Goal: Ask a question: Seek information or help from site administrators or community

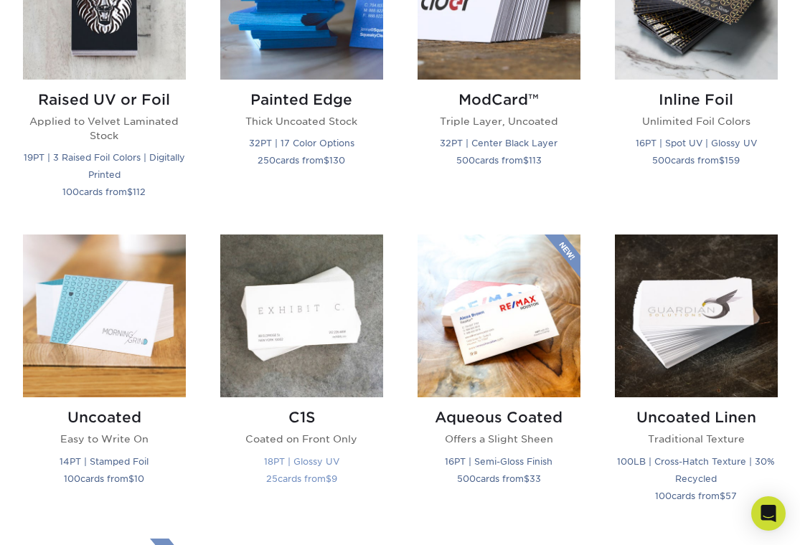
scroll to position [1095, 0]
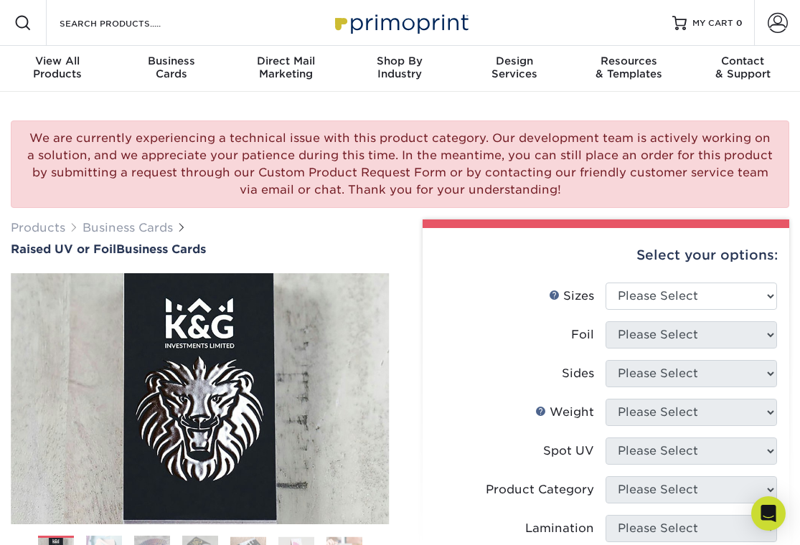
drag, startPoint x: 262, startPoint y: 138, endPoint x: 313, endPoint y: 199, distance: 80.0
click at [313, 199] on div "We are currently experiencing a technical issue with this product category. Our…" at bounding box center [400, 165] width 778 height 88
click at [329, 227] on div "Products Business Cards Raised UV or Foil Business Cards" at bounding box center [200, 238] width 379 height 37
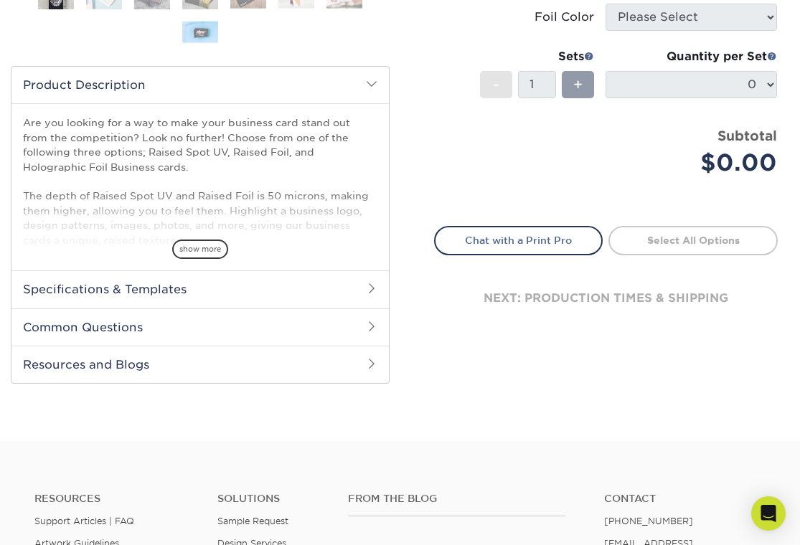
scroll to position [636, 0]
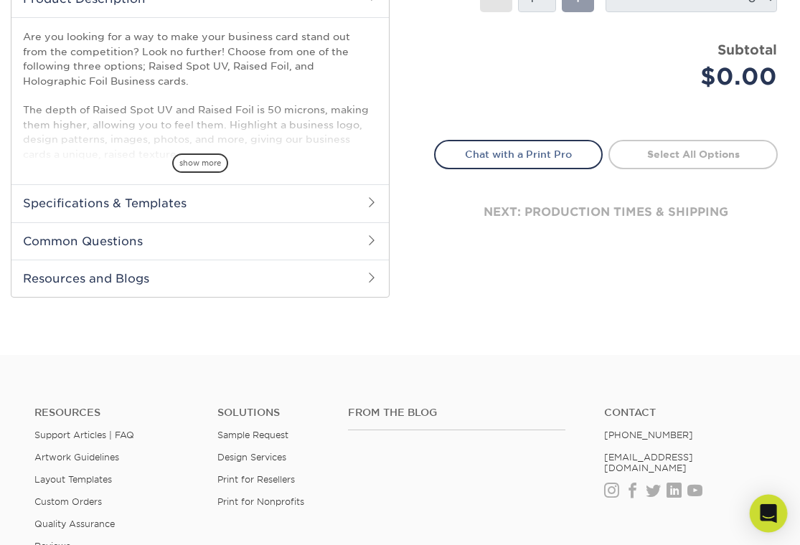
click at [773, 508] on icon "Open Intercom Messenger" at bounding box center [768, 513] width 16 height 19
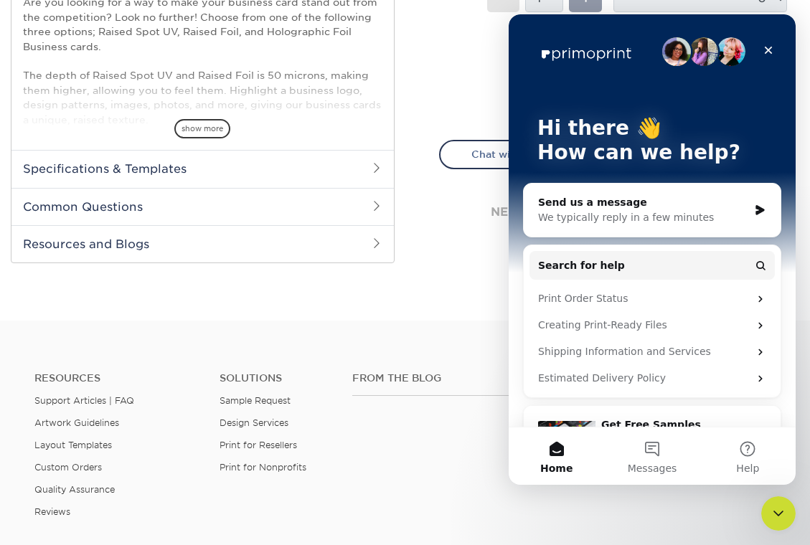
scroll to position [0, 0]
click at [620, 214] on div "We typically reply in a few minutes" at bounding box center [643, 217] width 210 height 15
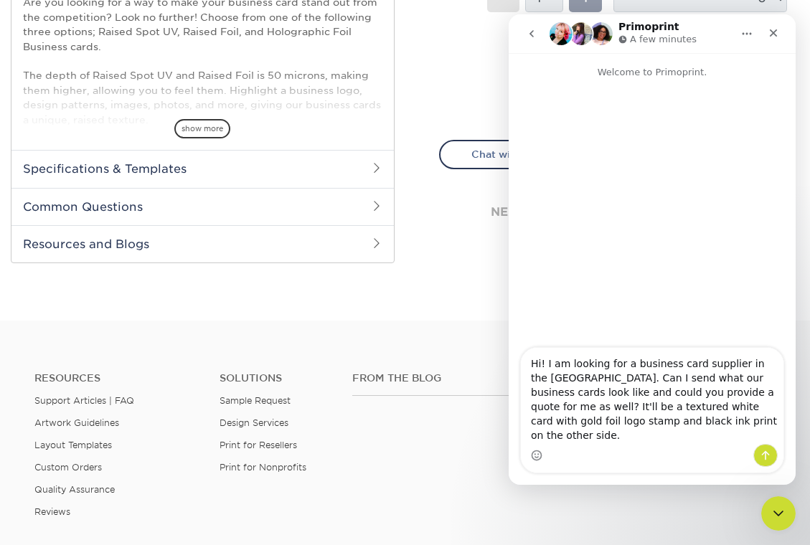
drag, startPoint x: 699, startPoint y: 433, endPoint x: 504, endPoint y: 377, distance: 203.0
click at [509, 377] on html "Primoprint A few minutes Welcome to Primoprint. Hi! I am looking for a business…" at bounding box center [652, 249] width 287 height 471
type textarea "Hi! I am looking for a business card supplier in the [GEOGRAPHIC_DATA]. Can I s…"
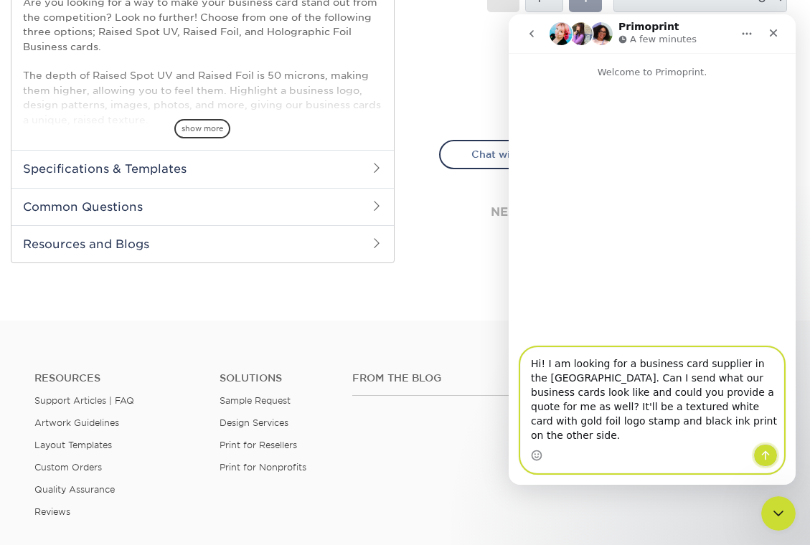
click at [764, 453] on icon "Send a message…" at bounding box center [766, 455] width 8 height 9
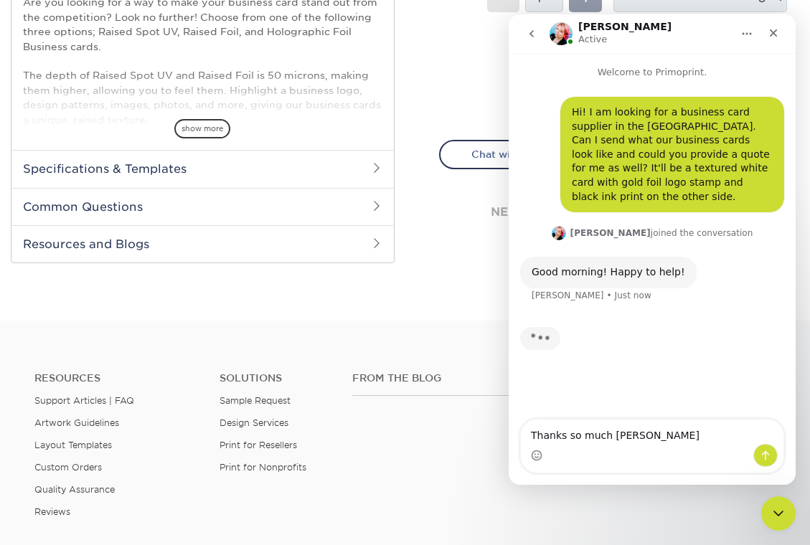
type textarea "Thanks so much [PERSON_NAME]"
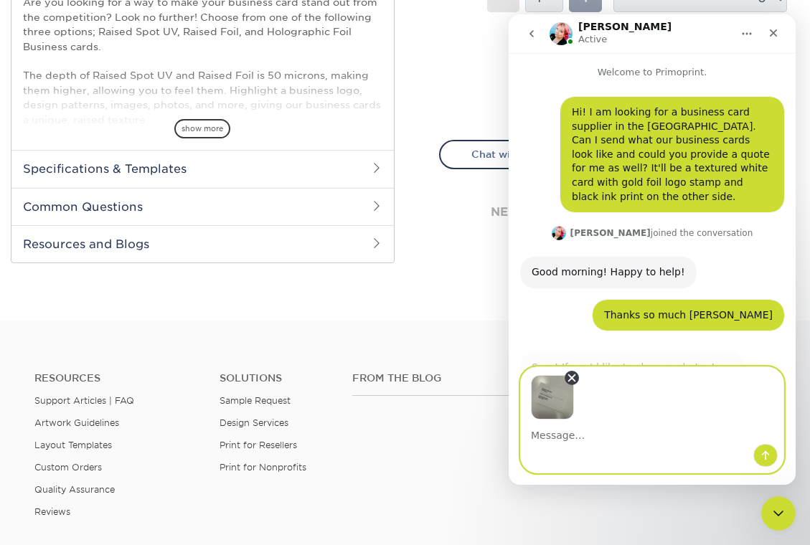
click at [570, 377] on icon "Remove image 1" at bounding box center [572, 378] width 6 height 6
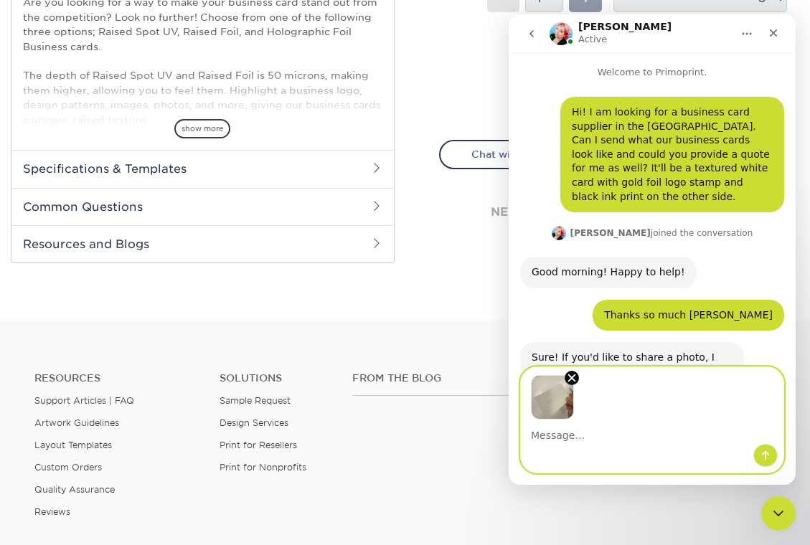
scroll to position [46, 0]
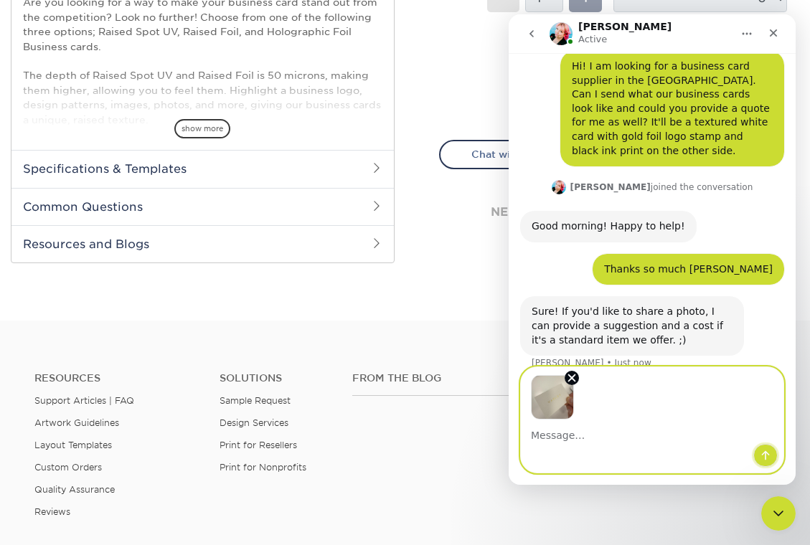
click at [770, 458] on icon "Send a message…" at bounding box center [765, 455] width 11 height 11
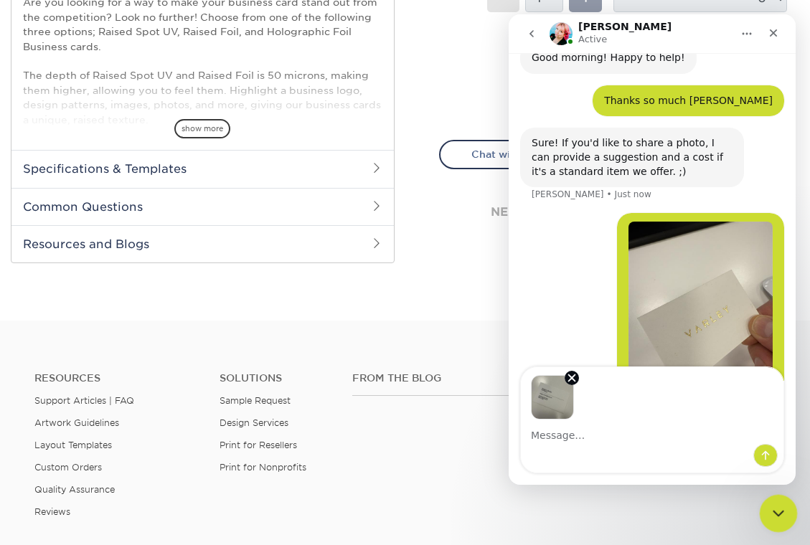
scroll to position [267, 0]
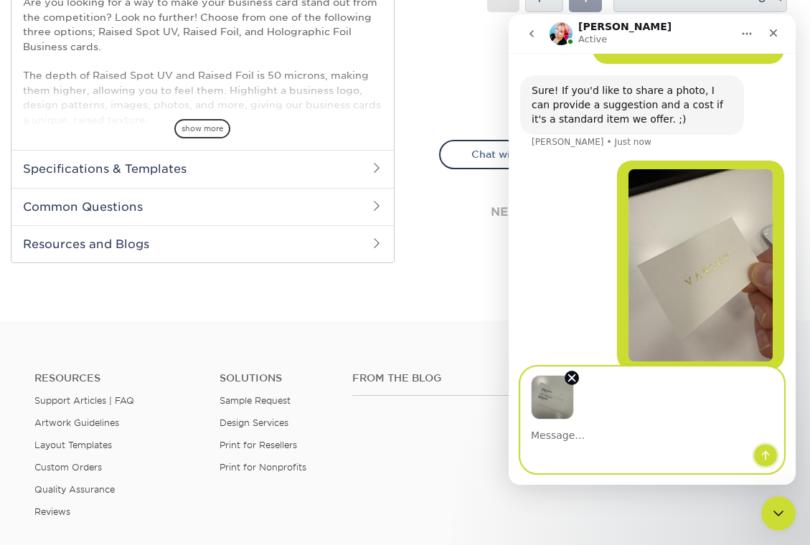
click at [765, 456] on icon "Send a message…" at bounding box center [766, 455] width 8 height 9
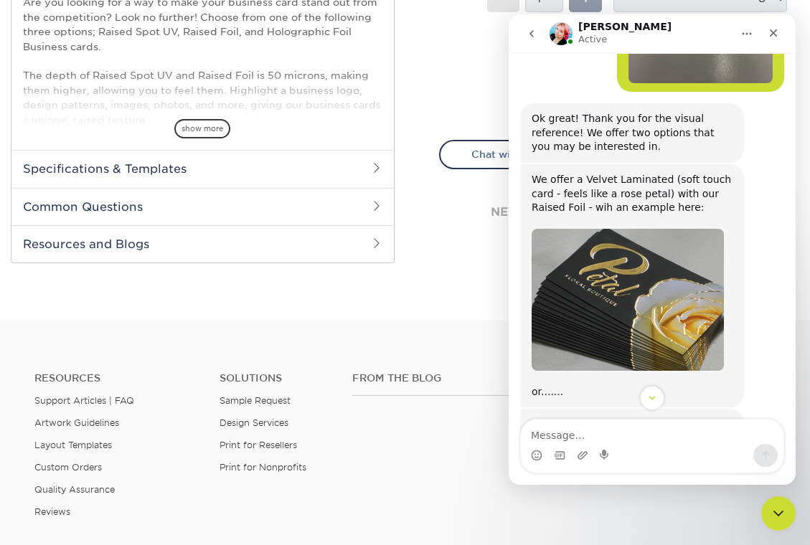
scroll to position [728, 0]
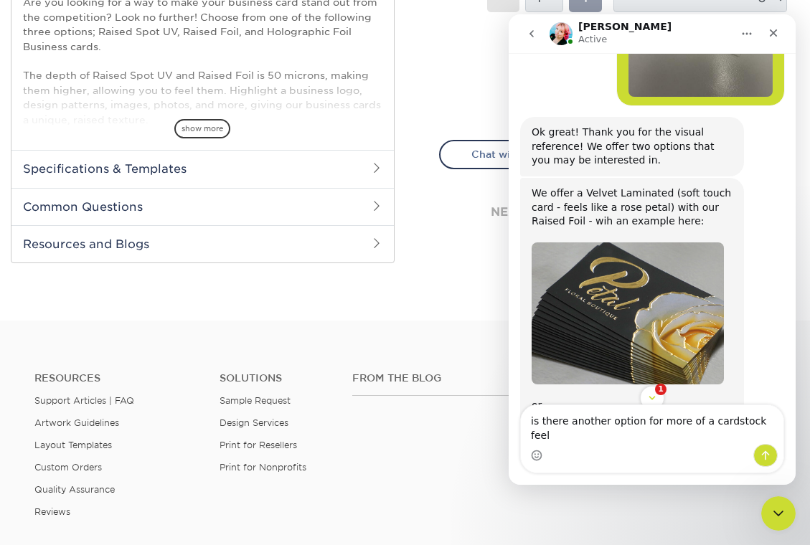
type textarea "is there another option for more of a cardstock feel?"
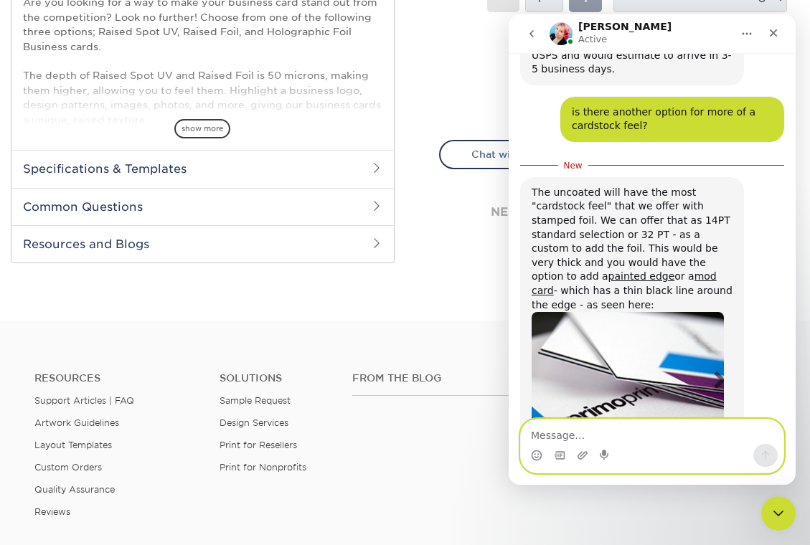
scroll to position [1478, 0]
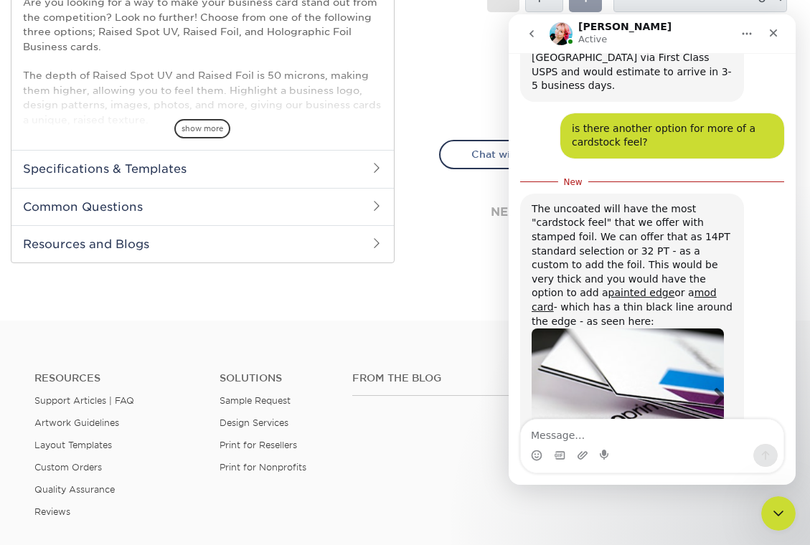
drag, startPoint x: 603, startPoint y: 207, endPoint x: 644, endPoint y: 260, distance: 66.4
click at [644, 260] on div "The uncoated will have the most "cardstock feel" that we offer with stamped foi…" at bounding box center [632, 265] width 201 height 126
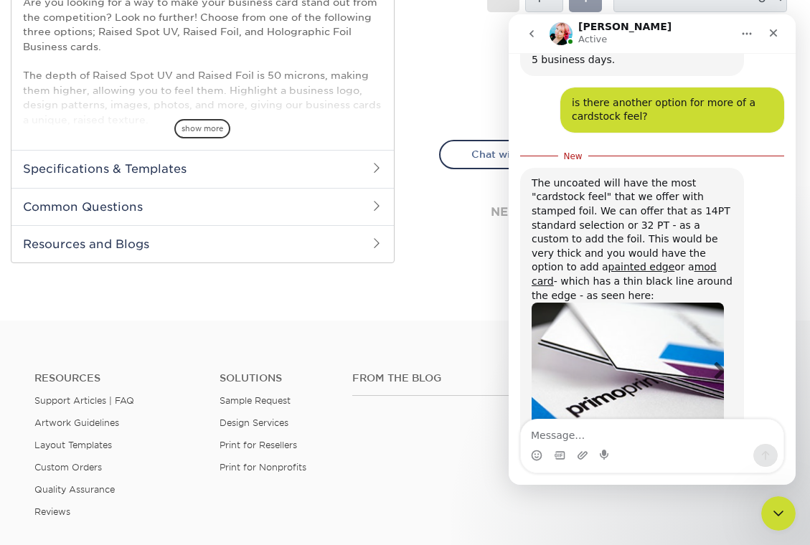
scroll to position [1503, 0]
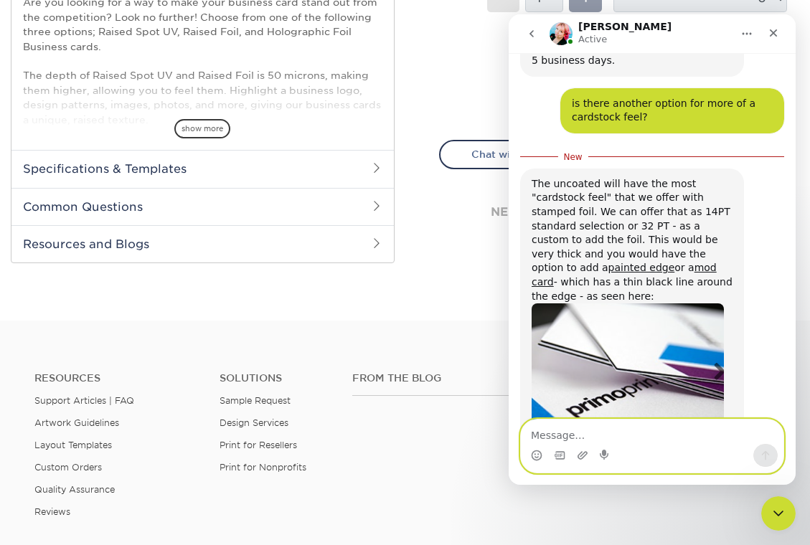
click at [587, 441] on textarea "Message…" at bounding box center [652, 432] width 263 height 24
type textarea "Thank you!"
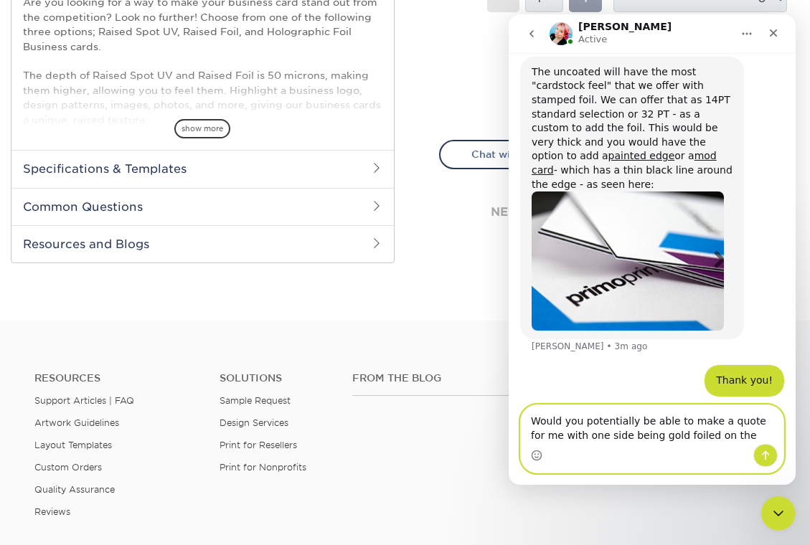
scroll to position [1606, 0]
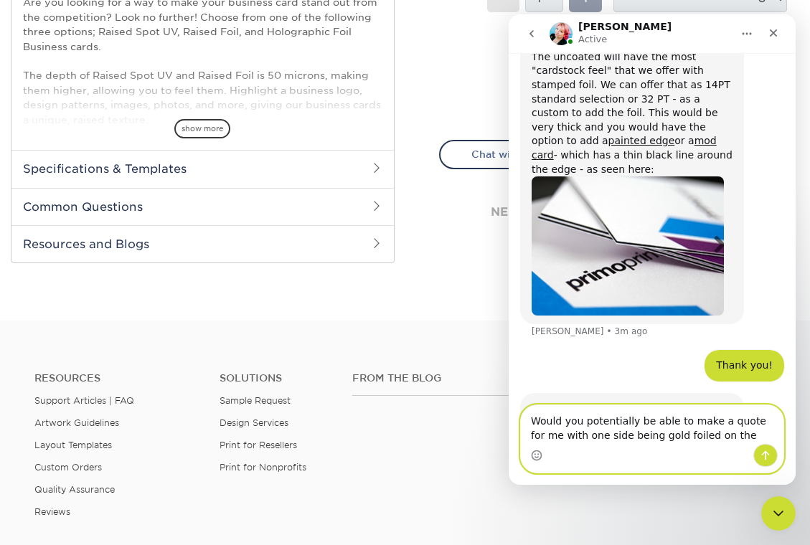
drag, startPoint x: 705, startPoint y: 433, endPoint x: 631, endPoint y: 420, distance: 75.7
click at [631, 420] on textarea "Would you potentially be able to make a quote for me with one side being gold f…" at bounding box center [652, 424] width 263 height 39
click at [709, 435] on textarea "Would you potentially be able to make a quote for me with one side being gold f…" at bounding box center [652, 424] width 263 height 39
drag, startPoint x: 635, startPoint y: 418, endPoint x: 702, endPoint y: 427, distance: 68.0
click at [702, 427] on textarea "Would you potentially be able to make a quote for me with one side being gold f…" at bounding box center [652, 424] width 263 height 39
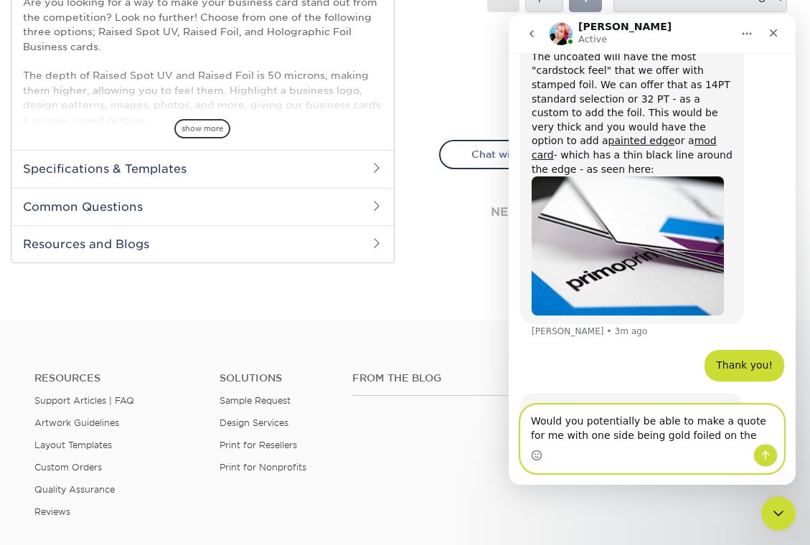
click at [711, 435] on textarea "Would you potentially be able to make a quote for me with one side being gold f…" at bounding box center [652, 424] width 263 height 39
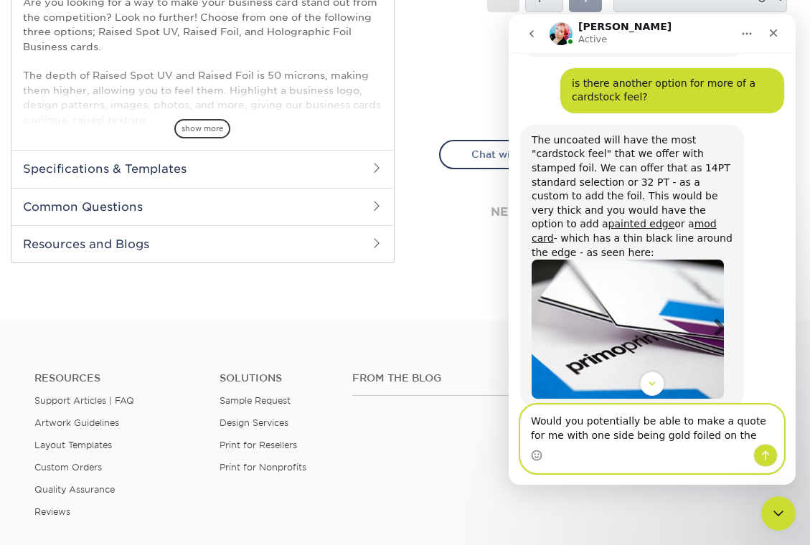
scroll to position [1521, 0]
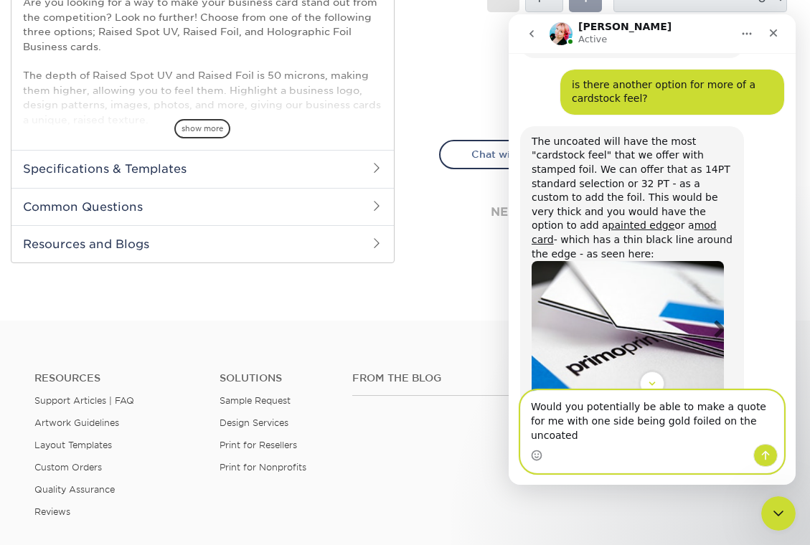
click at [684, 435] on textarea "Would you potentially be able to make a quote for me with one side being gold f…" at bounding box center [652, 417] width 263 height 53
click at [765, 438] on textarea "Would you potentially be able to make a quote for me with one side being gold f…" at bounding box center [652, 417] width 263 height 53
type textarea "Would you potentially be able to make a quote for me with one side being gold f…"
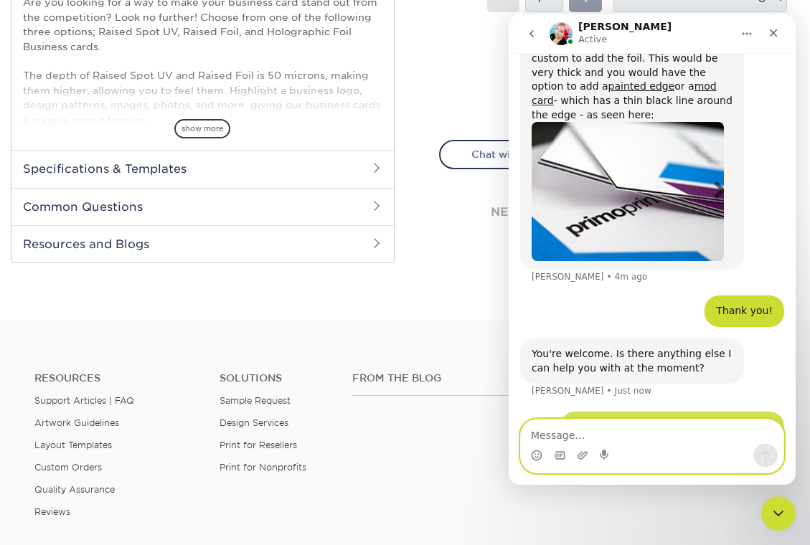
scroll to position [1661, 0]
